Goal: Transaction & Acquisition: Download file/media

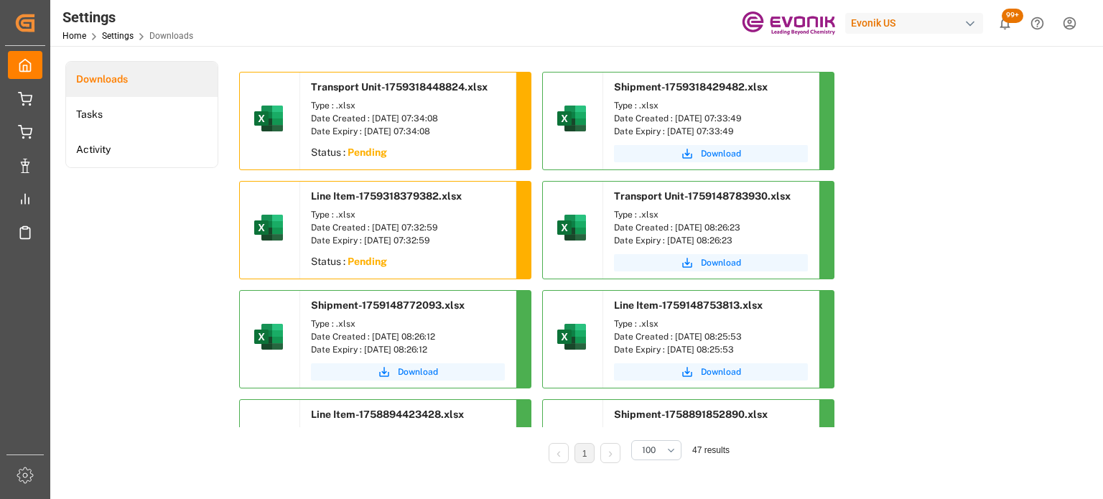
click at [118, 81] on li "Downloads" at bounding box center [142, 79] width 152 height 35
click at [98, 125] on li "Tasks" at bounding box center [142, 114] width 152 height 35
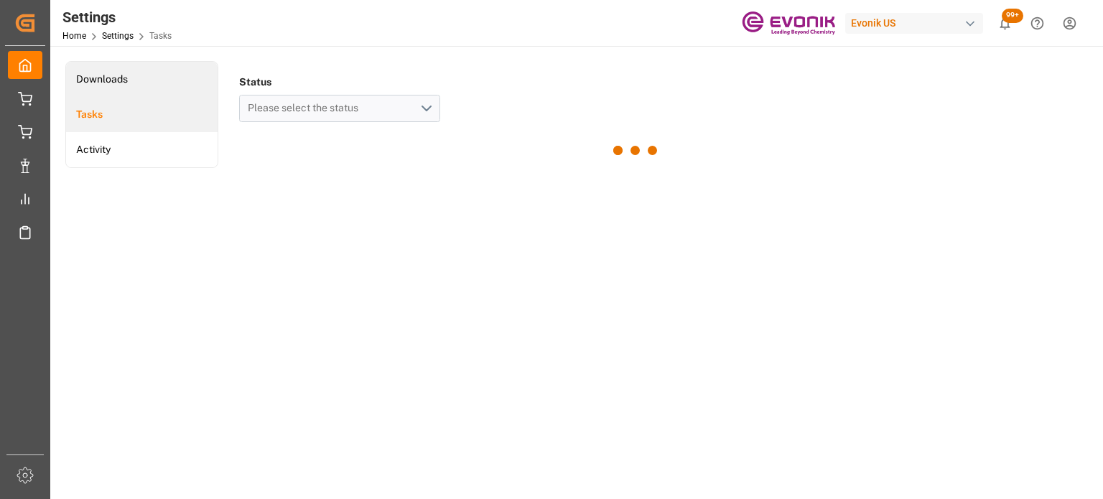
click at [118, 88] on li "Downloads" at bounding box center [142, 79] width 152 height 35
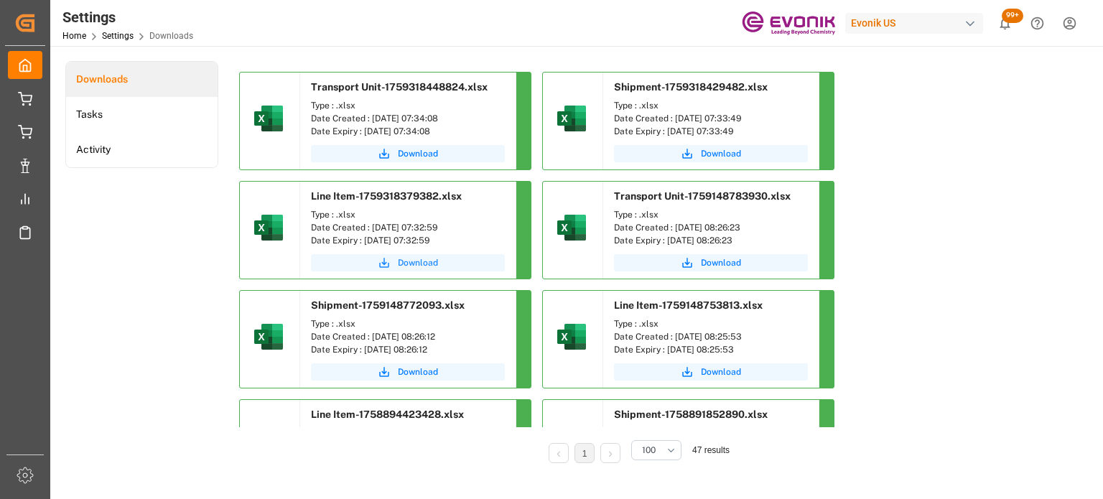
drag, startPoint x: 399, startPoint y: 156, endPoint x: 419, endPoint y: 269, distance: 115.1
click at [399, 156] on span "Download" at bounding box center [418, 153] width 40 height 13
click at [417, 262] on span "Download" at bounding box center [418, 262] width 40 height 13
click at [682, 152] on icon "submit" at bounding box center [687, 153] width 13 height 13
drag, startPoint x: 414, startPoint y: 155, endPoint x: 468, endPoint y: 179, distance: 58.2
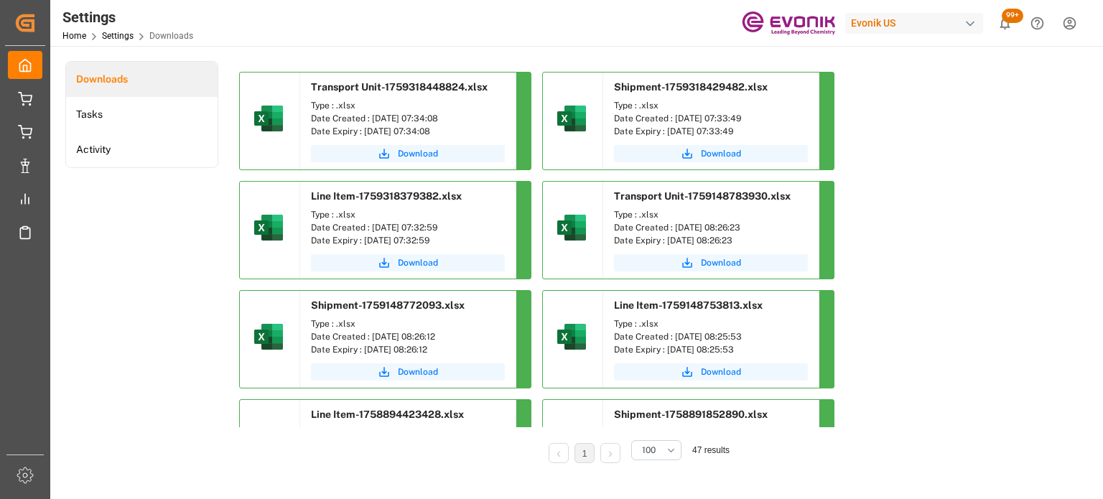
click at [414, 155] on span "Download" at bounding box center [418, 153] width 40 height 13
